Goal: Information Seeking & Learning: Find specific fact

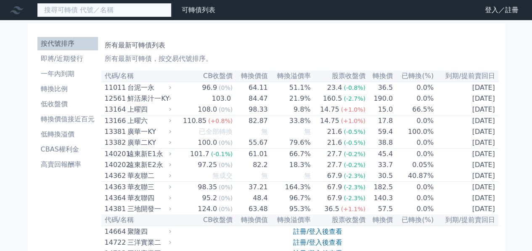
click at [109, 11] on input at bounding box center [104, 10] width 134 height 14
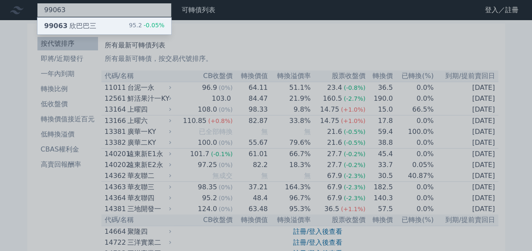
type input "99063"
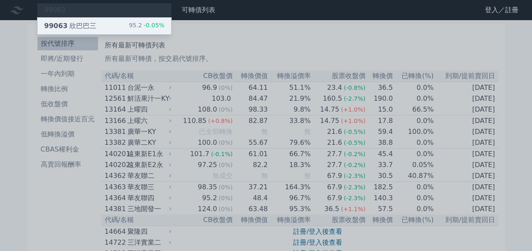
click at [143, 28] on span "-0.05%" at bounding box center [153, 25] width 23 height 7
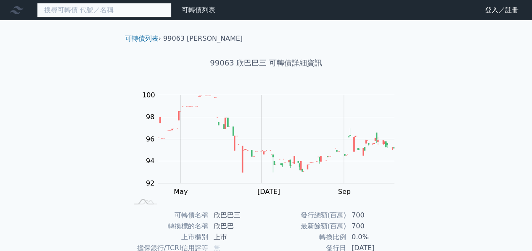
click at [93, 11] on input at bounding box center [104, 10] width 134 height 14
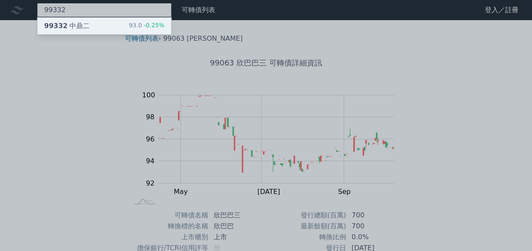
type input "99332"
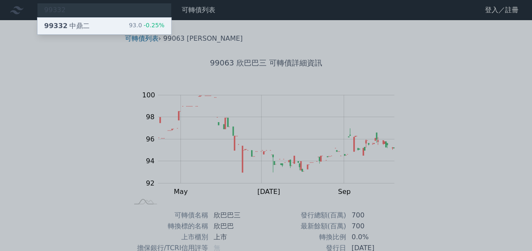
click at [108, 23] on div "99332 中鼎二 93.0 -0.25%" at bounding box center [104, 26] width 134 height 17
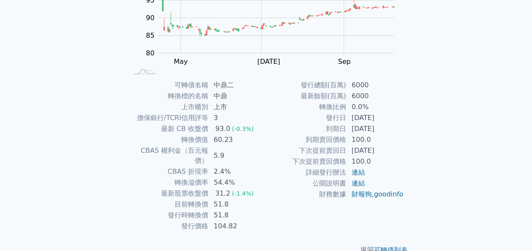
scroll to position [138, 0]
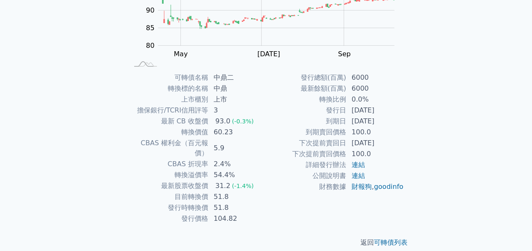
click at [115, 62] on div "可轉債列表 › 99332 中鼎二 99332 中鼎二 可轉債詳細資訊 Zoom Out 100 70 75 80 85 90 95 100 105 110 …" at bounding box center [266, 71] width 323 height 379
click at [80, 185] on div "可轉債列表 財務數據 可轉債列表 財務數據 登入／註冊 登入／註冊 可轉債列表 › 99332 中鼎二 99332 中鼎二 可轉債詳細資訊 Zoom Out …" at bounding box center [266, 61] width 532 height 399
